Goal: Information Seeking & Learning: Learn about a topic

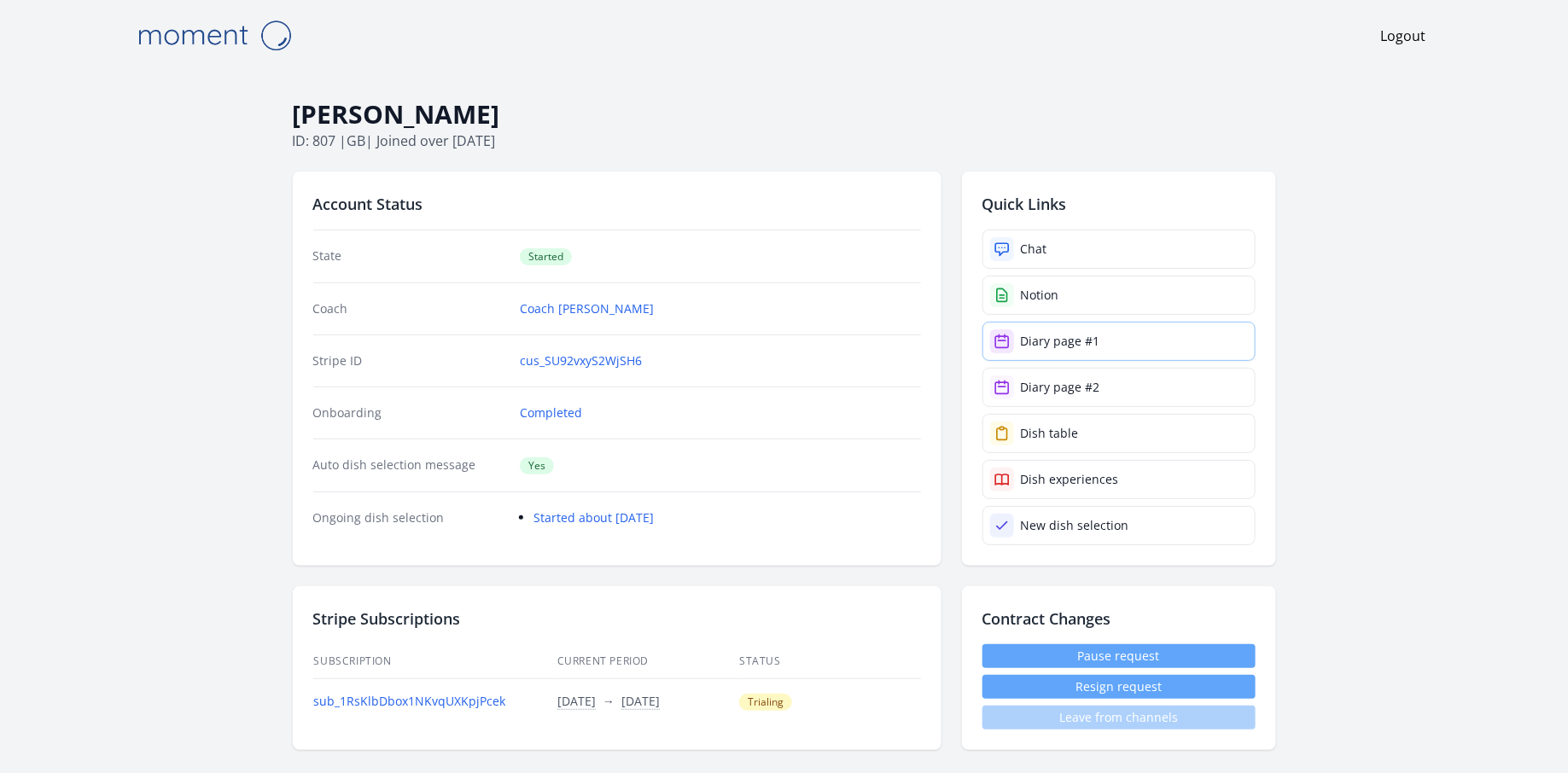
click at [1050, 341] on div "Diary page #1" at bounding box center [1061, 342] width 79 height 17
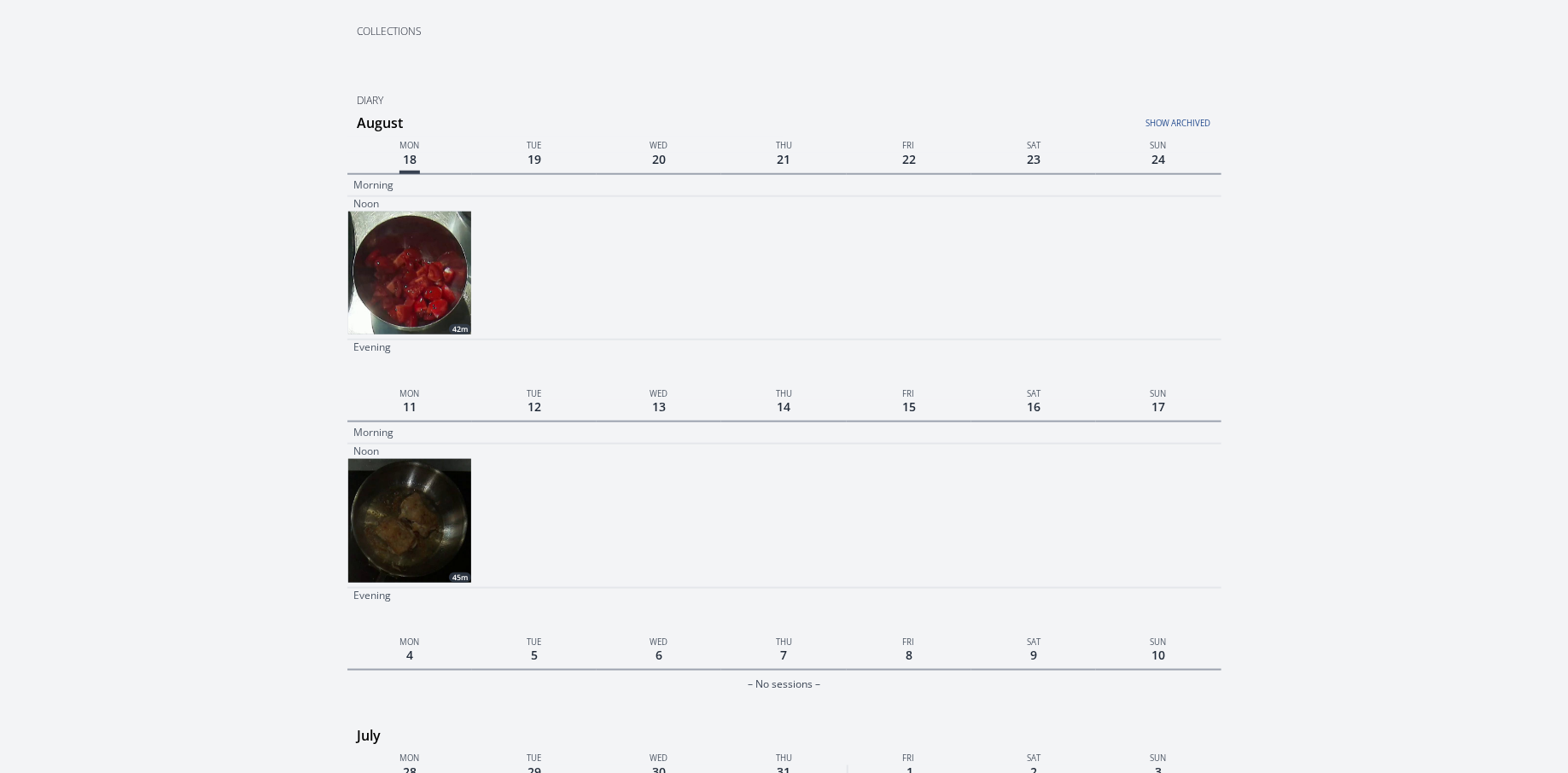
scroll to position [578, 0]
click at [412, 286] on img at bounding box center [409, 275] width 123 height 123
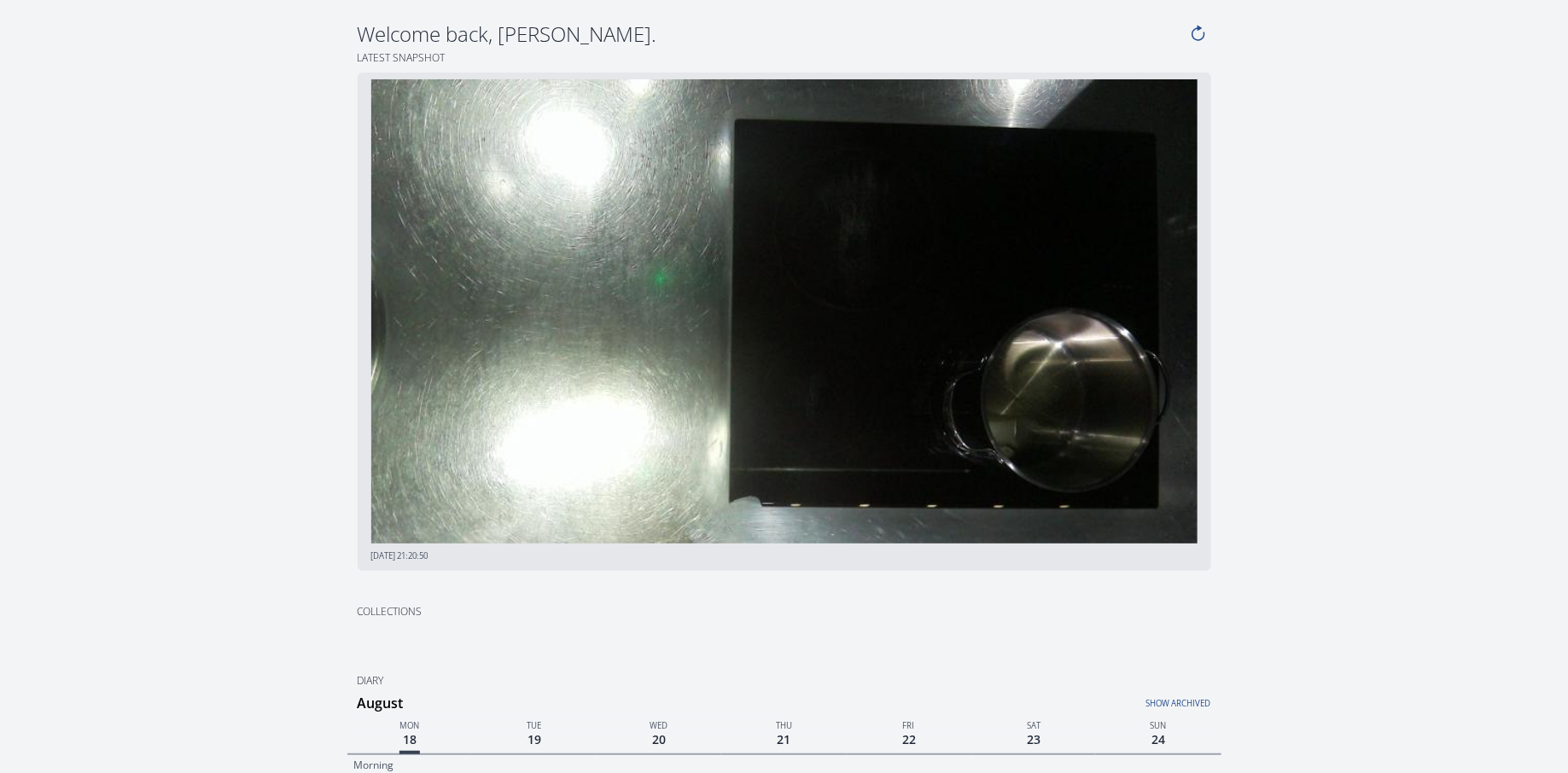
select select
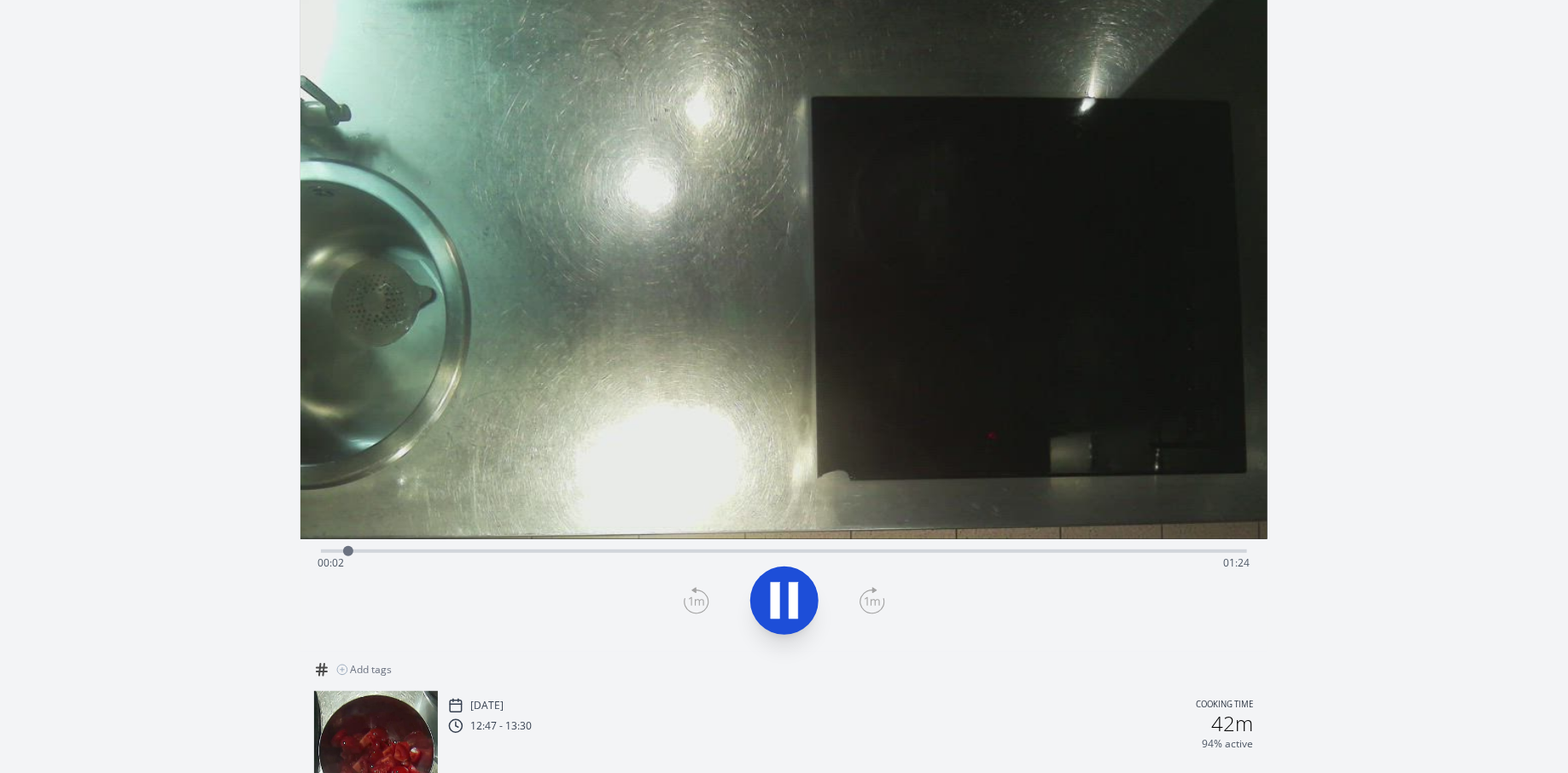
scroll to position [7, 0]
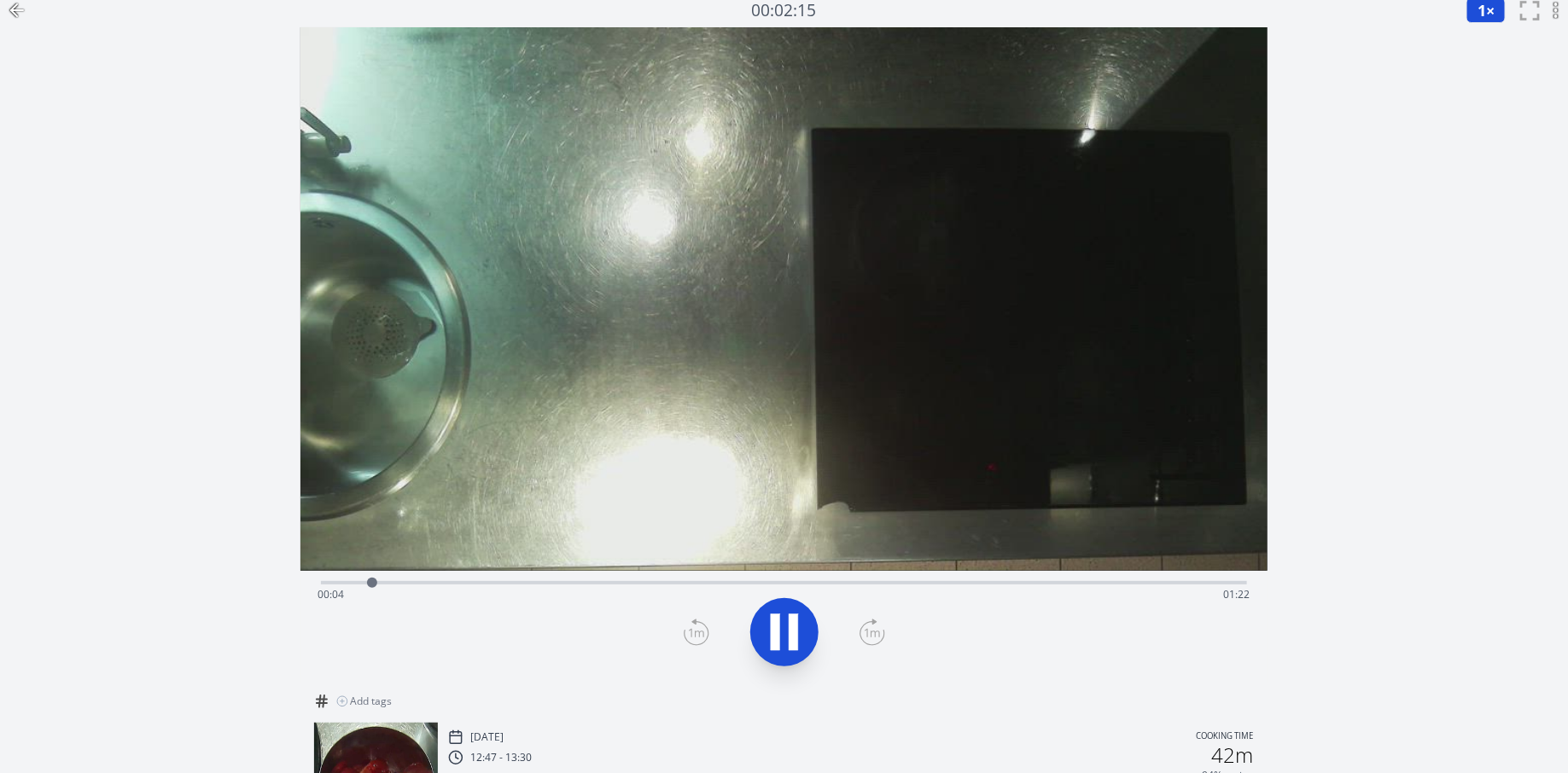
click at [1486, 16] on button "1 ×" at bounding box center [1486, 10] width 40 height 26
click at [1492, 33] on li "0.25×" at bounding box center [1491, 34] width 48 height 28
click at [691, 578] on div "Time elapsed: 00:06 Time remaining: 01:20" at bounding box center [784, 581] width 927 height 21
click at [761, 582] on div "Time elapsed: 00:38 Time remaining: 00:48" at bounding box center [784, 595] width 933 height 28
click at [829, 580] on div "Time elapsed: 00:44 Time remaining: 00:42" at bounding box center [784, 581] width 927 height 21
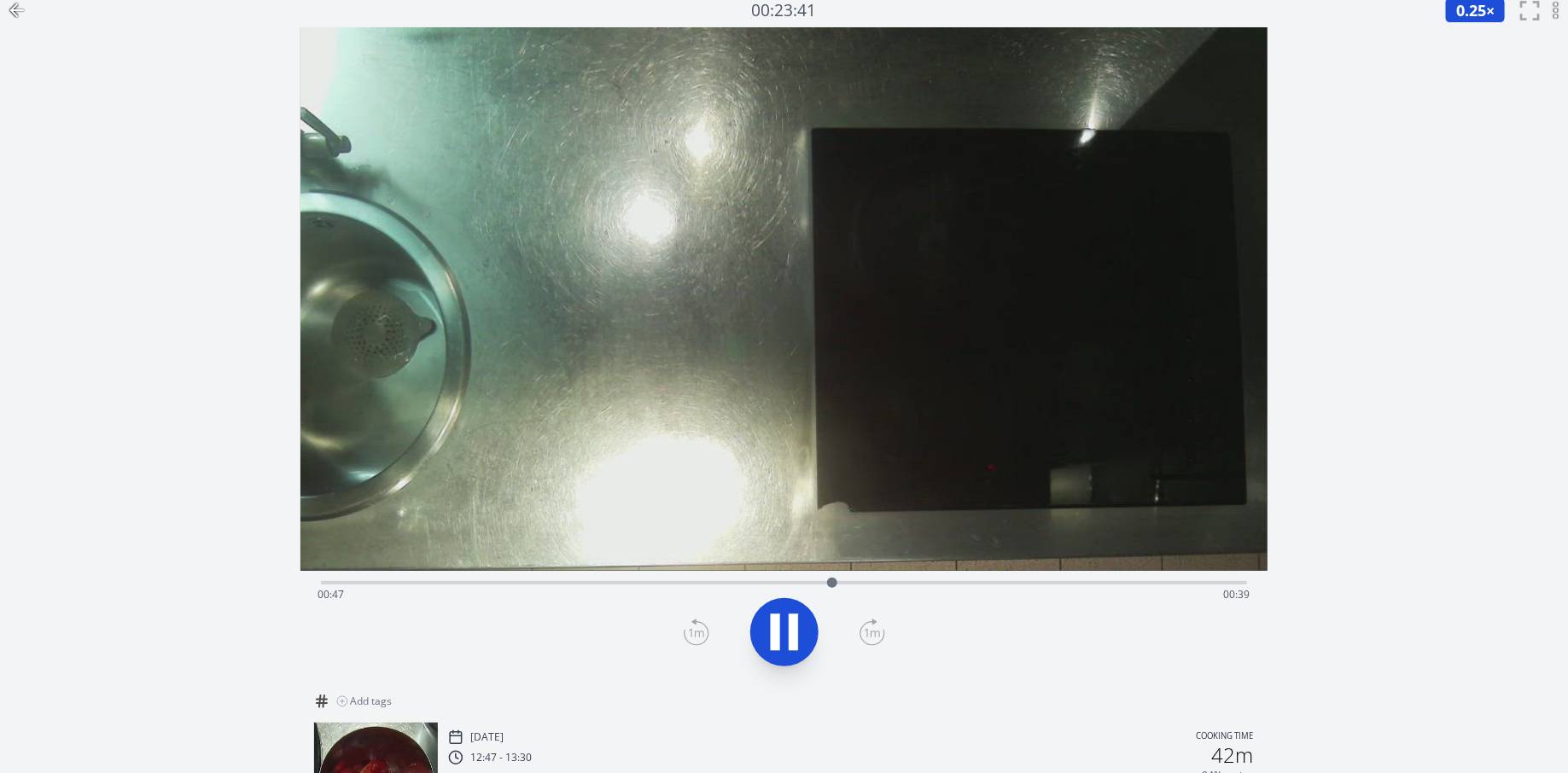
click at [856, 580] on div "Time elapsed: 00:47 Time remaining: 00:39" at bounding box center [784, 581] width 927 height 21
click at [846, 578] on div at bounding box center [847, 583] width 26 height 26
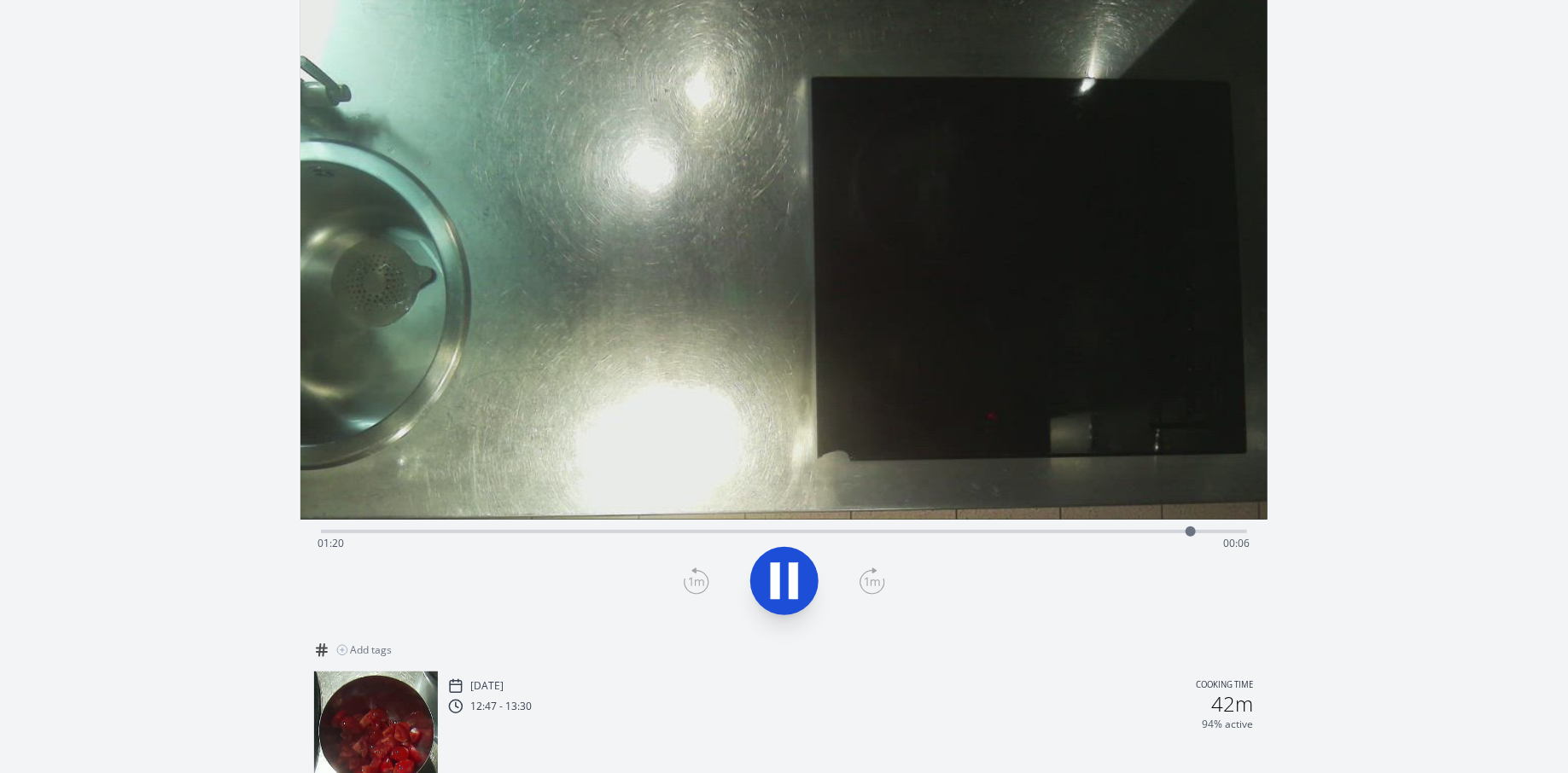
scroll to position [44, 0]
